Goal: Task Accomplishment & Management: Complete application form

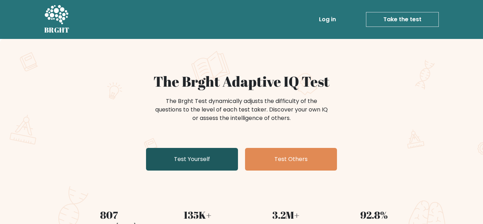
click at [197, 164] on link "Test Yourself" at bounding box center [192, 159] width 92 height 23
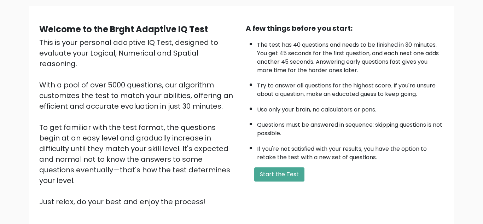
scroll to position [49, 0]
click at [288, 180] on button "Start the Test" at bounding box center [279, 175] width 50 height 14
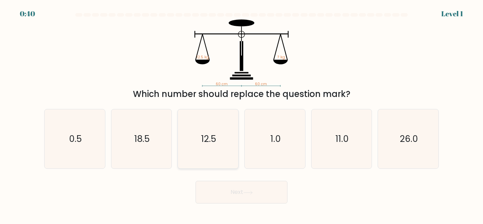
click at [214, 154] on icon "12.5" at bounding box center [207, 138] width 59 height 59
click at [241, 114] on input "c. 12.5" at bounding box center [241, 113] width 0 height 2
radio input "true"
click at [250, 185] on button "Next" at bounding box center [241, 192] width 92 height 23
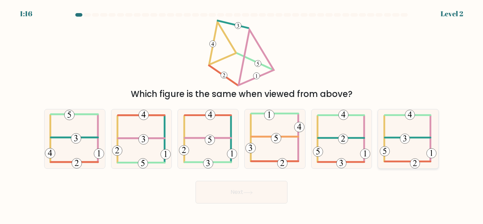
click at [422, 134] on icon at bounding box center [408, 138] width 57 height 59
click at [242, 114] on input "f." at bounding box center [241, 113] width 0 height 2
radio input "true"
click at [258, 202] on button "Next" at bounding box center [241, 192] width 92 height 23
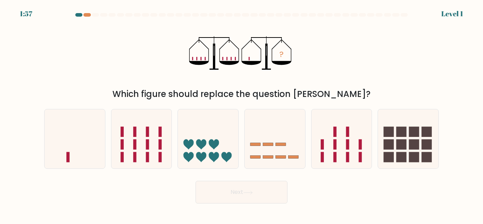
click at [257, 198] on button "Next" at bounding box center [241, 192] width 92 height 23
click at [331, 156] on icon at bounding box center [341, 139] width 60 height 50
click at [242, 114] on input "e." at bounding box center [241, 113] width 0 height 2
radio input "true"
click at [267, 156] on rect at bounding box center [268, 157] width 10 height 3
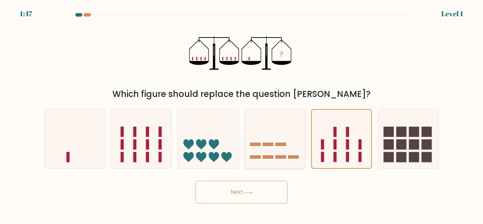
click at [242, 114] on input "d." at bounding box center [241, 113] width 0 height 2
radio input "true"
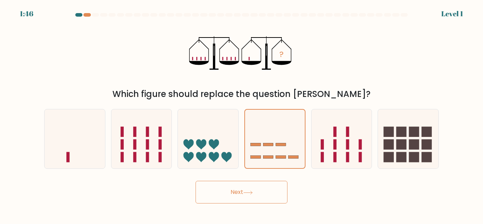
click at [275, 188] on button "Next" at bounding box center [241, 192] width 92 height 23
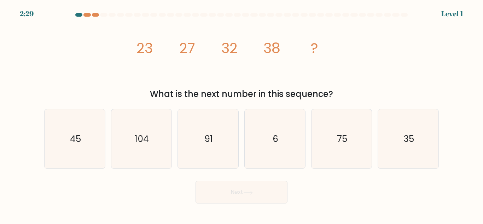
click at [272, 187] on button "Next" at bounding box center [241, 192] width 92 height 23
click at [196, 147] on icon "91" at bounding box center [207, 138] width 59 height 59
click at [241, 114] on input "c. 91" at bounding box center [241, 113] width 0 height 2
radio input "true"
click at [247, 183] on button "Next" at bounding box center [241, 192] width 92 height 23
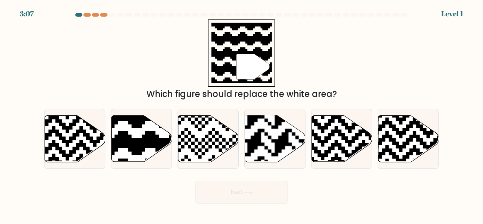
click at [247, 183] on button "Next" at bounding box center [241, 192] width 92 height 23
click at [128, 142] on icon at bounding box center [121, 114] width 110 height 110
click at [241, 114] on input "b." at bounding box center [241, 113] width 0 height 2
radio input "true"
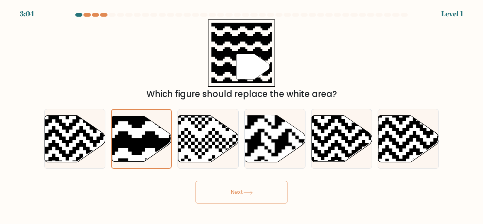
click at [229, 187] on button "Next" at bounding box center [241, 192] width 92 height 23
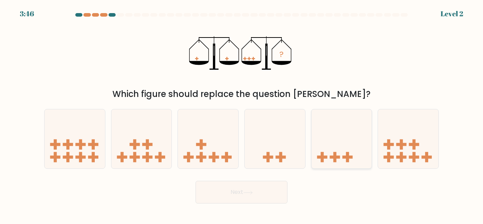
click at [312, 133] on icon at bounding box center [341, 139] width 60 height 50
click at [242, 114] on input "e." at bounding box center [241, 113] width 0 height 2
radio input "true"
click at [270, 189] on button "Next" at bounding box center [241, 192] width 92 height 23
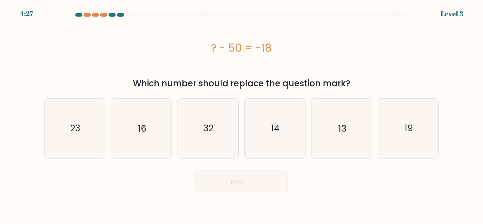
click at [269, 188] on button "Next" at bounding box center [241, 181] width 92 height 23
click at [83, 113] on icon "23" at bounding box center [74, 128] width 59 height 59
click at [241, 113] on input "a. 23" at bounding box center [241, 113] width 0 height 2
radio input "true"
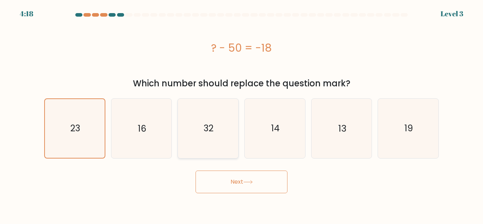
click at [220, 154] on icon "32" at bounding box center [207, 128] width 59 height 59
click at [241, 114] on input "c. 32" at bounding box center [241, 113] width 0 height 2
radio input "true"
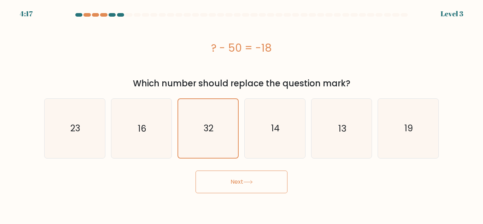
click at [249, 177] on button "Next" at bounding box center [241, 181] width 92 height 23
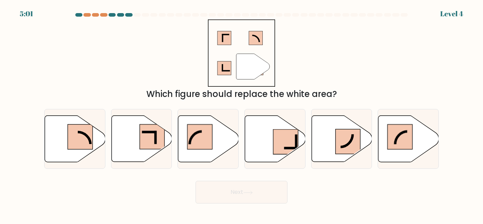
click at [249, 177] on div "Next" at bounding box center [241, 190] width 403 height 26
click at [322, 143] on icon at bounding box center [341, 139] width 60 height 46
click at [242, 114] on input "e." at bounding box center [241, 113] width 0 height 2
radio input "true"
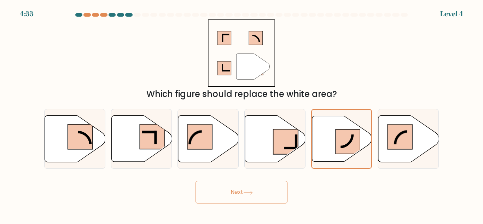
click at [253, 197] on button "Next" at bounding box center [241, 192] width 92 height 23
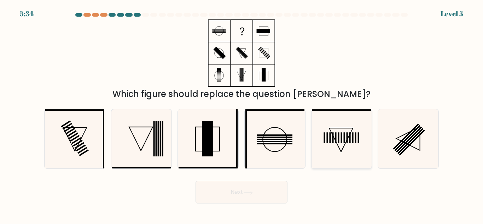
click at [350, 142] on rect at bounding box center [349, 137] width 1 height 11
click at [242, 114] on input "e." at bounding box center [241, 113] width 0 height 2
radio input "true"
click at [252, 197] on button "Next" at bounding box center [241, 192] width 92 height 23
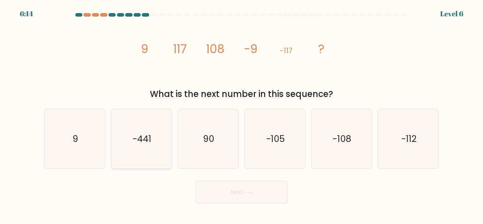
click at [125, 133] on icon "-441" at bounding box center [141, 138] width 59 height 59
click at [241, 114] on input "b. -441" at bounding box center [241, 113] width 0 height 2
radio input "true"
click at [248, 200] on button "Next" at bounding box center [241, 192] width 92 height 23
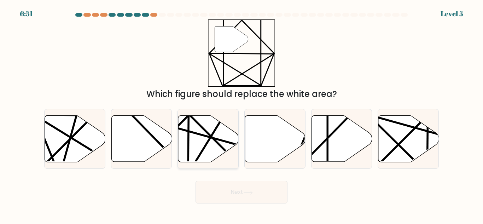
click at [200, 134] on line at bounding box center [187, 130] width 118 height 33
click at [241, 114] on input "c." at bounding box center [241, 113] width 0 height 2
radio input "true"
click at [250, 186] on button "Next" at bounding box center [241, 192] width 92 height 23
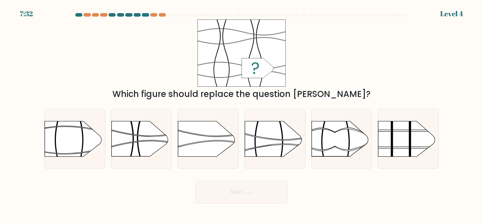
click at [250, 185] on button "Next" at bounding box center [241, 192] width 92 height 23
click at [329, 135] on rect at bounding box center [311, 111] width 157 height 119
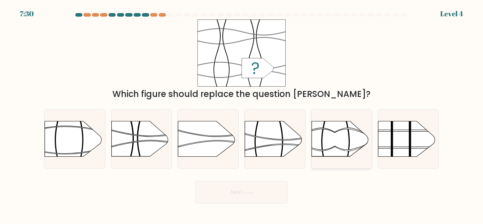
click at [242, 114] on input "e." at bounding box center [241, 113] width 0 height 2
radio input "true"
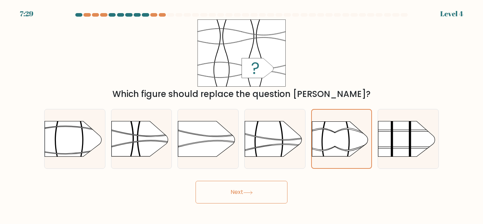
click at [280, 178] on div "Next" at bounding box center [241, 190] width 403 height 26
click at [279, 187] on button "Next" at bounding box center [241, 192] width 92 height 23
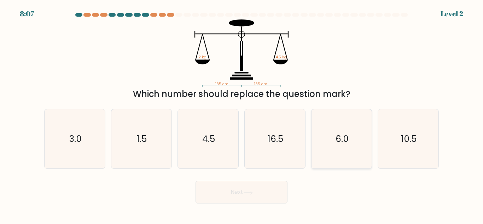
click at [357, 149] on icon "6.0" at bounding box center [341, 138] width 59 height 59
click at [242, 114] on input "e. 6.0" at bounding box center [241, 113] width 0 height 2
radio input "true"
click at [271, 194] on button "Next" at bounding box center [241, 192] width 92 height 23
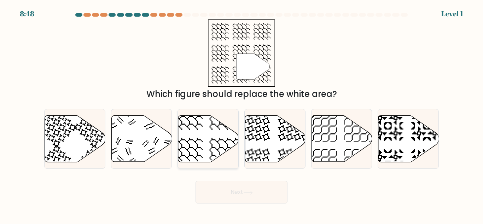
click at [208, 135] on icon at bounding box center [208, 139] width 60 height 46
click at [241, 114] on input "c." at bounding box center [241, 113] width 0 height 2
radio input "true"
click at [258, 189] on button "Next" at bounding box center [241, 192] width 92 height 23
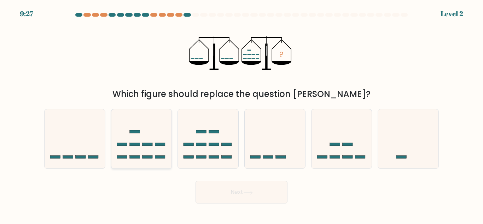
click at [119, 135] on icon at bounding box center [141, 139] width 60 height 50
click at [241, 114] on input "b." at bounding box center [241, 113] width 0 height 2
radio input "true"
click at [226, 184] on button "Next" at bounding box center [241, 192] width 92 height 23
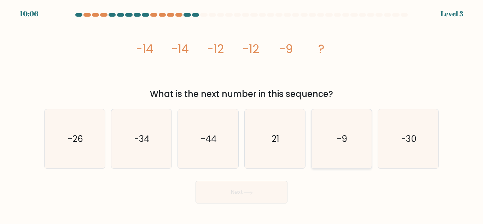
click at [361, 157] on icon "-9" at bounding box center [341, 138] width 59 height 59
click at [242, 114] on input "e. -9" at bounding box center [241, 113] width 0 height 2
radio input "true"
click at [257, 180] on div "Next" at bounding box center [241, 190] width 403 height 26
click at [260, 184] on button "Next" at bounding box center [241, 192] width 92 height 23
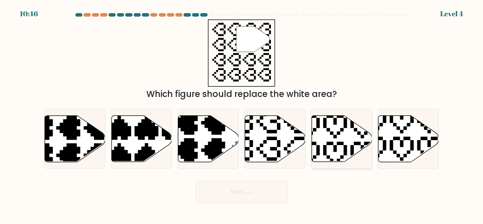
click at [327, 146] on icon at bounding box center [341, 139] width 60 height 46
click at [242, 114] on input "e." at bounding box center [241, 113] width 0 height 2
radio input "true"
drag, startPoint x: 327, startPoint y: 146, endPoint x: 292, endPoint y: 144, distance: 34.7
click at [292, 144] on div "a. b. c. d." at bounding box center [241, 135] width 400 height 65
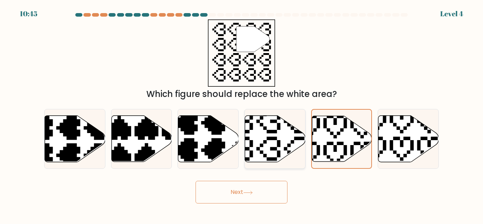
click at [292, 144] on icon at bounding box center [275, 139] width 60 height 46
click at [242, 114] on input "d." at bounding box center [241, 113] width 0 height 2
radio input "true"
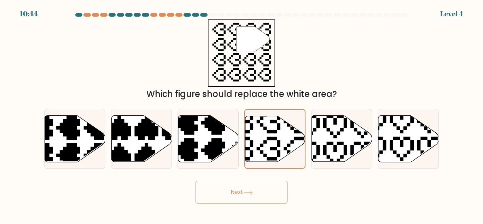
click at [272, 195] on button "Next" at bounding box center [241, 192] width 92 height 23
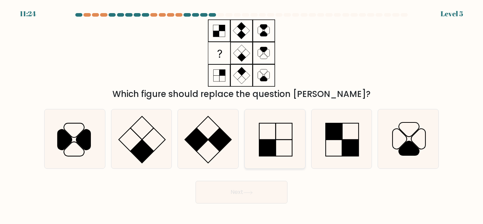
click at [283, 131] on icon at bounding box center [274, 138] width 59 height 59
click at [242, 114] on input "d." at bounding box center [241, 113] width 0 height 2
radio input "true"
click at [268, 196] on button "Next" at bounding box center [241, 192] width 92 height 23
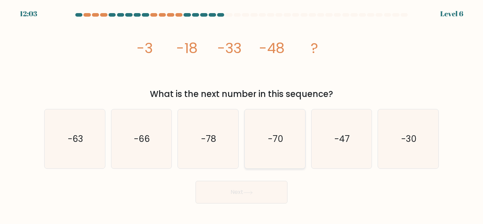
click at [281, 150] on icon "-70" at bounding box center [274, 138] width 59 height 59
click at [242, 114] on input "d. -70" at bounding box center [241, 113] width 0 height 2
radio input "true"
click at [270, 190] on button "Next" at bounding box center [241, 192] width 92 height 23
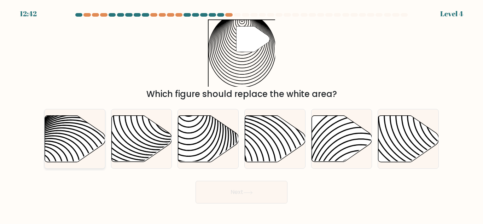
click at [52, 145] on icon at bounding box center [94, 165] width 122 height 122
click at [241, 114] on input "a." at bounding box center [241, 113] width 0 height 2
radio input "true"
click at [236, 195] on button "Next" at bounding box center [241, 192] width 92 height 23
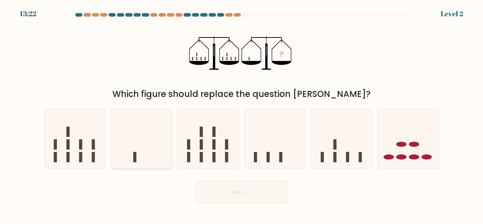
click at [140, 156] on icon at bounding box center [141, 139] width 60 height 50
click at [241, 114] on input "b." at bounding box center [241, 113] width 0 height 2
radio input "true"
click at [268, 184] on button "Next" at bounding box center [241, 192] width 92 height 23
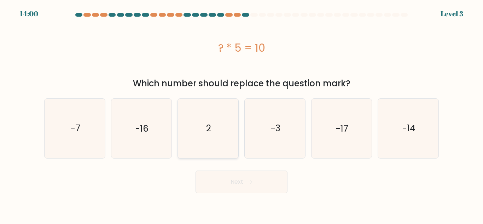
click at [207, 143] on icon "2" at bounding box center [207, 128] width 59 height 59
click at [241, 114] on input "c. 2" at bounding box center [241, 113] width 0 height 2
radio input "true"
click at [243, 185] on button "Next" at bounding box center [241, 181] width 92 height 23
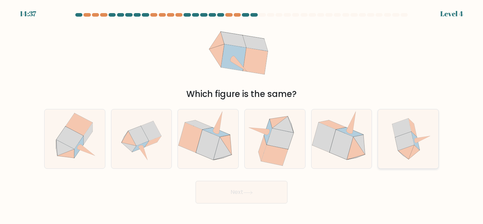
click at [413, 138] on icon at bounding box center [415, 140] width 8 height 18
click at [242, 114] on input "f." at bounding box center [241, 113] width 0 height 2
radio input "true"
click at [279, 188] on button "Next" at bounding box center [241, 192] width 92 height 23
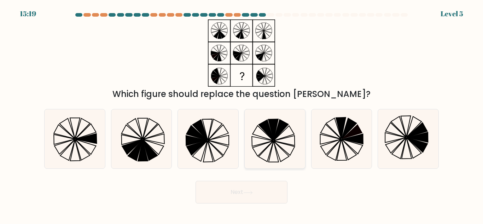
click at [270, 168] on icon at bounding box center [274, 138] width 59 height 59
click at [242, 114] on input "d." at bounding box center [241, 113] width 0 height 2
radio input "true"
click at [259, 194] on button "Next" at bounding box center [241, 192] width 92 height 23
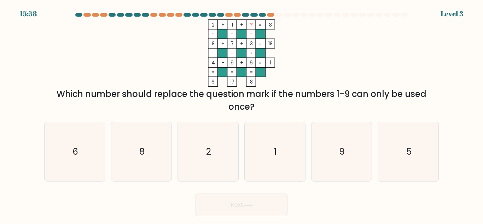
click at [259, 194] on button "Next" at bounding box center [241, 204] width 92 height 23
click at [216, 152] on icon "2" at bounding box center [207, 151] width 59 height 59
click at [241, 114] on input "c. 2" at bounding box center [241, 113] width 0 height 2
radio input "true"
click at [249, 201] on button "Next" at bounding box center [241, 204] width 92 height 23
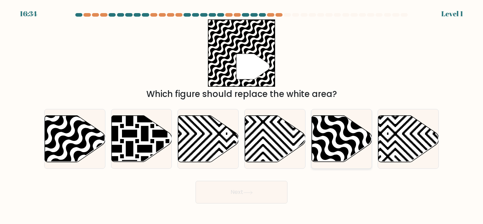
click at [342, 142] on icon at bounding box center [360, 164] width 122 height 122
click at [242, 114] on input "e." at bounding box center [241, 113] width 0 height 2
radio input "true"
click at [47, 136] on icon at bounding box center [55, 114] width 122 height 122
click at [241, 114] on input "a." at bounding box center [241, 113] width 0 height 2
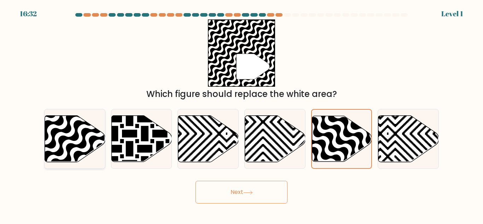
radio input "true"
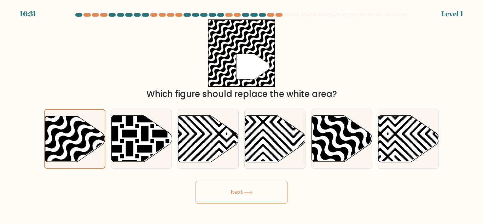
click at [244, 193] on button "Next" at bounding box center [241, 192] width 92 height 23
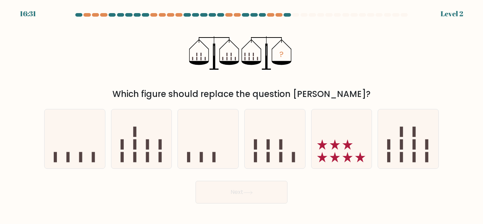
click at [244, 193] on button "Next" at bounding box center [241, 192] width 92 height 23
click at [175, 145] on div "c." at bounding box center [208, 139] width 67 height 60
click at [154, 148] on icon at bounding box center [141, 139] width 60 height 50
click at [241, 114] on input "b." at bounding box center [241, 113] width 0 height 2
radio input "true"
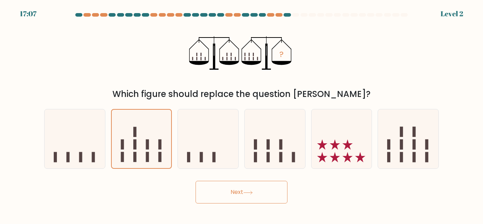
click at [216, 191] on button "Next" at bounding box center [241, 192] width 92 height 23
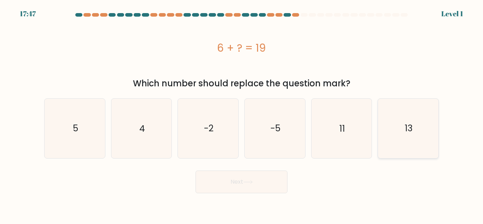
click at [409, 142] on icon "13" at bounding box center [408, 128] width 59 height 59
click at [242, 114] on input "f. 13" at bounding box center [241, 113] width 0 height 2
radio input "true"
click at [274, 172] on button "Next" at bounding box center [241, 181] width 92 height 23
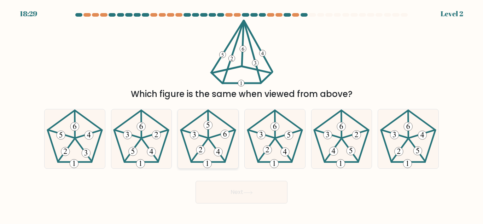
click at [225, 157] on icon at bounding box center [207, 138] width 59 height 59
click at [241, 114] on input "c." at bounding box center [241, 113] width 0 height 2
radio input "true"
click at [254, 182] on button "Next" at bounding box center [241, 192] width 92 height 23
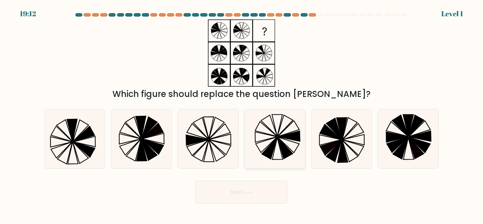
click at [253, 145] on icon at bounding box center [274, 138] width 59 height 59
click at [242, 114] on input "d." at bounding box center [241, 113] width 0 height 2
radio input "true"
click at [264, 188] on button "Next" at bounding box center [241, 192] width 92 height 23
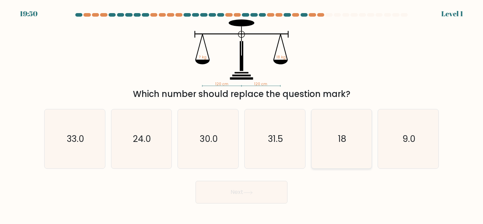
click at [356, 144] on icon "18" at bounding box center [341, 138] width 59 height 59
click at [242, 114] on input "e. 18" at bounding box center [241, 113] width 0 height 2
radio input "true"
click at [272, 194] on button "Next" at bounding box center [241, 192] width 92 height 23
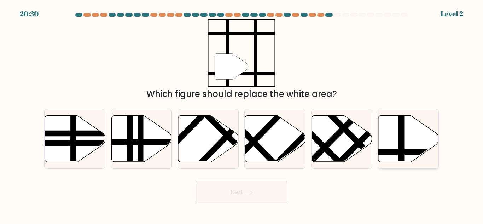
click at [433, 148] on icon at bounding box center [408, 138] width 60 height 47
click at [242, 114] on input "f." at bounding box center [241, 113] width 0 height 2
radio input "true"
click at [240, 185] on button "Next" at bounding box center [241, 192] width 92 height 23
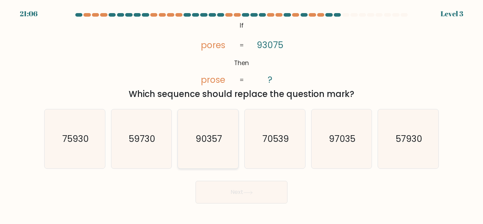
click at [215, 153] on icon "90357" at bounding box center [207, 138] width 59 height 59
click at [241, 114] on input "c. 90357" at bounding box center [241, 113] width 0 height 2
radio input "true"
click at [253, 188] on button "Next" at bounding box center [241, 192] width 92 height 23
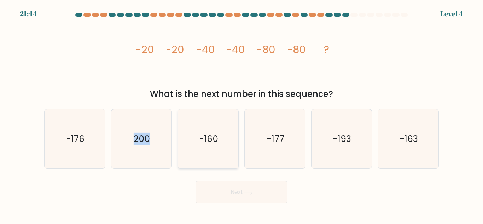
drag, startPoint x: 151, startPoint y: 147, endPoint x: 197, endPoint y: 157, distance: 47.3
click at [197, 157] on div "a. -176 b. 200" at bounding box center [241, 135] width 400 height 65
click at [197, 157] on icon "-160" at bounding box center [207, 138] width 59 height 59
click at [241, 114] on input "c. -160" at bounding box center [241, 113] width 0 height 2
radio input "true"
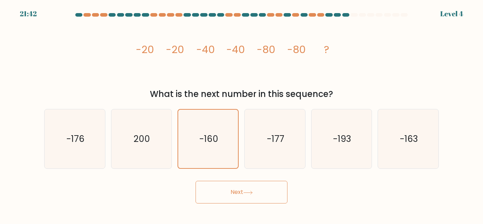
click at [236, 195] on button "Next" at bounding box center [241, 192] width 92 height 23
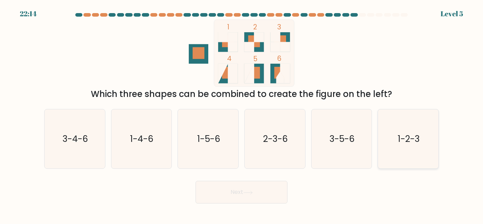
click at [386, 150] on icon "1-2-3" at bounding box center [408, 138] width 59 height 59
click at [242, 114] on input "f. 1-2-3" at bounding box center [241, 113] width 0 height 2
radio input "true"
click at [268, 185] on button "Next" at bounding box center [241, 192] width 92 height 23
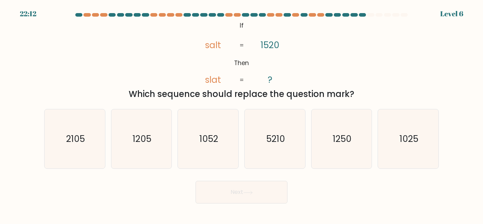
click at [268, 185] on button "Next" at bounding box center [241, 192] width 92 height 23
click at [271, 127] on icon "5210" at bounding box center [274, 138] width 59 height 59
click at [242, 114] on input "d. 5210" at bounding box center [241, 113] width 0 height 2
radio input "true"
click at [269, 188] on button "Next" at bounding box center [241, 192] width 92 height 23
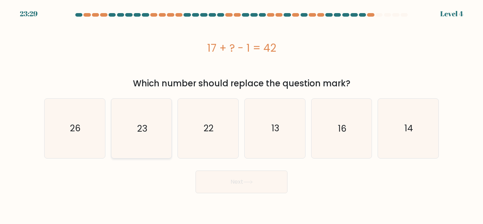
click at [150, 141] on icon "23" at bounding box center [141, 128] width 59 height 59
click at [241, 114] on input "b. 23" at bounding box center [241, 113] width 0 height 2
radio input "true"
click at [210, 178] on button "Next" at bounding box center [241, 181] width 92 height 23
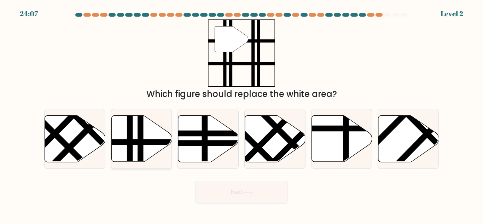
drag, startPoint x: 168, startPoint y: 147, endPoint x: 154, endPoint y: 157, distance: 16.9
click at [154, 157] on icon at bounding box center [141, 138] width 60 height 47
click at [241, 114] on input "b." at bounding box center [241, 113] width 0 height 2
radio input "true"
click at [230, 187] on button "Next" at bounding box center [241, 192] width 92 height 23
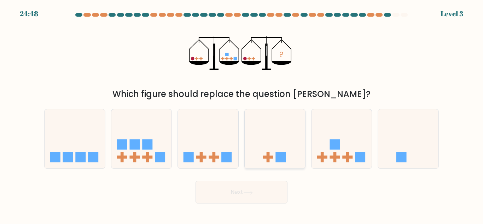
click at [262, 134] on icon at bounding box center [275, 139] width 60 height 50
click at [242, 114] on input "d." at bounding box center [241, 113] width 0 height 2
radio input "true"
click at [250, 192] on icon at bounding box center [248, 192] width 10 height 4
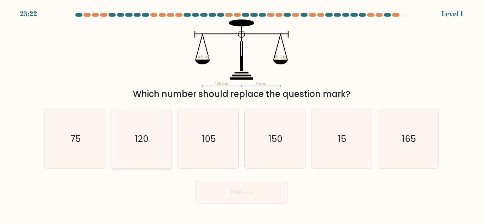
click at [167, 155] on icon "120" at bounding box center [141, 138] width 59 height 59
click at [241, 114] on input "b. 120" at bounding box center [241, 113] width 0 height 2
radio input "true"
click at [230, 188] on button "Next" at bounding box center [241, 192] width 92 height 23
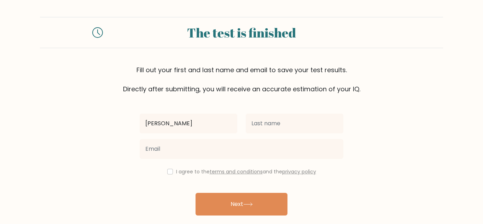
type input "[PERSON_NAME]"
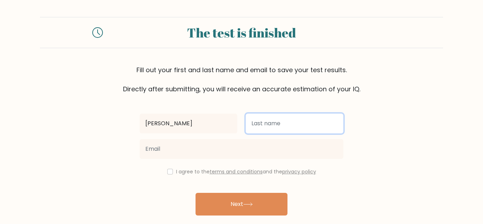
click at [276, 123] on input "text" at bounding box center [295, 123] width 98 height 20
type input "hicks"
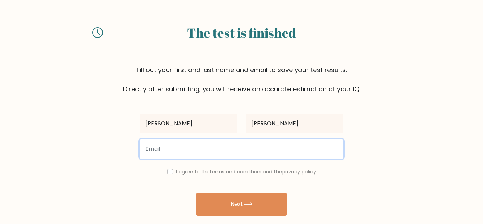
click at [256, 146] on input "email" at bounding box center [242, 149] width 204 height 20
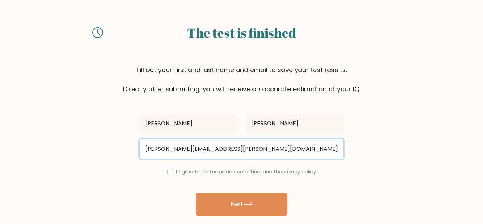
type input "haley.hicks@decaturisd.us"
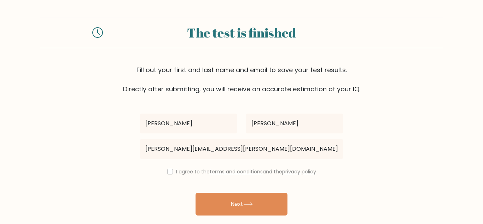
click at [258, 166] on div "haley hicks haley.hicks@decaturisd.us I agree to the terms and conditions and t…" at bounding box center [241, 162] width 212 height 137
click at [257, 171] on link "terms and conditions" at bounding box center [236, 171] width 53 height 7
click at [189, 171] on label "I agree to the terms and conditions and the privacy policy" at bounding box center [246, 171] width 140 height 7
click at [167, 172] on input "checkbox" at bounding box center [170, 172] width 6 height 6
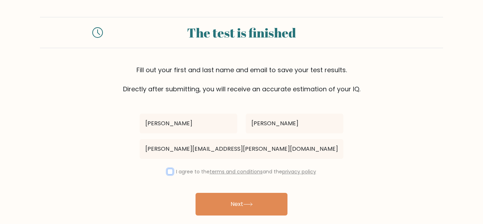
checkbox input "true"
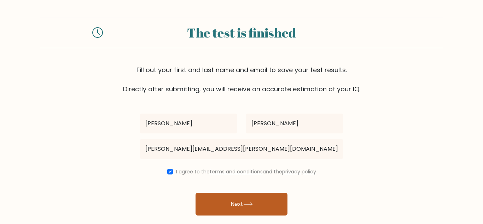
click at [226, 199] on button "Next" at bounding box center [241, 204] width 92 height 23
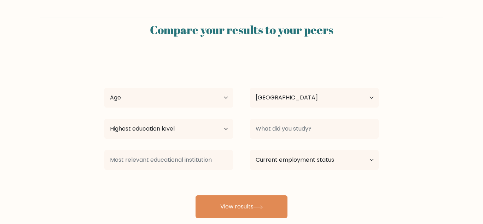
select select "US"
click at [225, 93] on select "Age Under [DEMOGRAPHIC_DATA] [DEMOGRAPHIC_DATA] [DEMOGRAPHIC_DATA] [DEMOGRAPHIC…" at bounding box center [168, 98] width 129 height 20
select select "min_18"
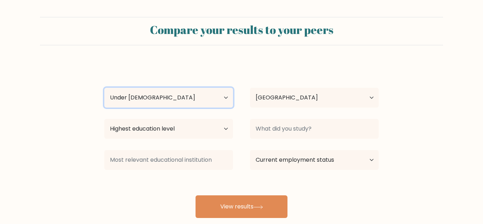
click at [104, 88] on select "Age Under [DEMOGRAPHIC_DATA] [DEMOGRAPHIC_DATA] [DEMOGRAPHIC_DATA] [DEMOGRAPHIC…" at bounding box center [168, 98] width 129 height 20
click at [295, 110] on div "Country [GEOGRAPHIC_DATA] [GEOGRAPHIC_DATA] [GEOGRAPHIC_DATA] [US_STATE] [GEOGR…" at bounding box center [314, 97] width 146 height 25
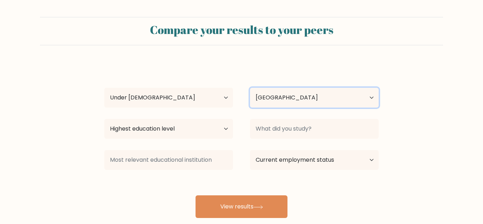
click at [294, 101] on select "Country [GEOGRAPHIC_DATA] [GEOGRAPHIC_DATA] [GEOGRAPHIC_DATA] [US_STATE] [GEOGR…" at bounding box center [314, 98] width 129 height 20
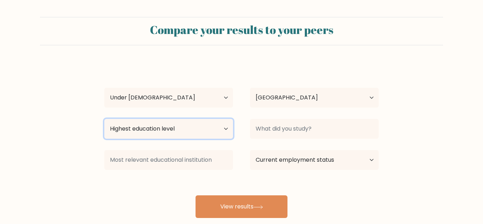
click at [219, 128] on select "Highest education level No schooling Primary Lower Secondary Upper Secondary Oc…" at bounding box center [168, 129] width 129 height 20
click at [226, 122] on select "Highest education level No schooling Primary Lower Secondary Upper Secondary Oc…" at bounding box center [168, 129] width 129 height 20
select select "lower_secondary"
click at [104, 119] on select "Highest education level No schooling Primary Lower Secondary Upper Secondary Oc…" at bounding box center [168, 129] width 129 height 20
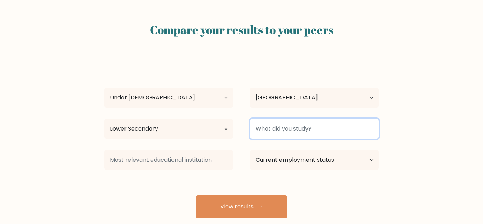
click at [271, 126] on input at bounding box center [314, 129] width 129 height 20
type input "nothing"
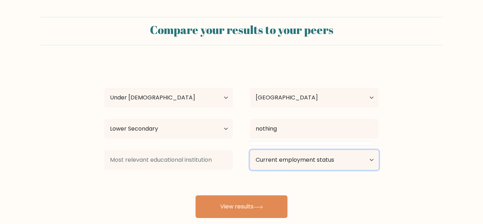
click at [285, 157] on select "Current employment status Employed Student Retired Other / prefer not to answer" at bounding box center [314, 160] width 129 height 20
select select "student"
click at [250, 150] on select "Current employment status Employed Student Retired Other / prefer not to answer" at bounding box center [314, 160] width 129 height 20
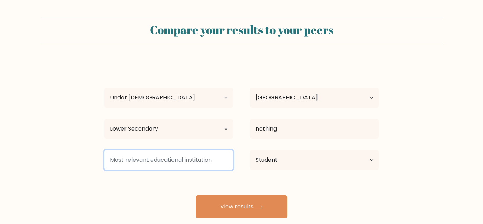
click at [172, 162] on input at bounding box center [168, 160] width 129 height 20
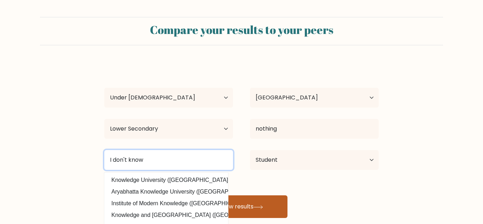
type input "I don't know"
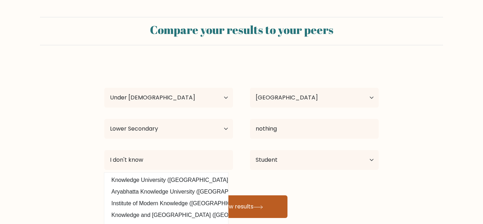
click at [259, 202] on button "View results" at bounding box center [241, 206] width 92 height 23
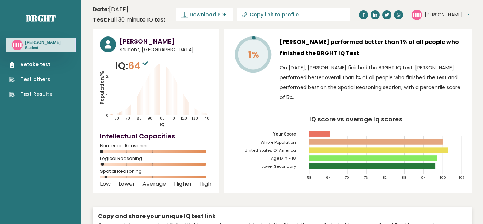
click at [55, 65] on div "Retake test Test others Test Results" at bounding box center [41, 75] width 70 height 46
click at [43, 65] on link "Retake test" at bounding box center [30, 64] width 43 height 7
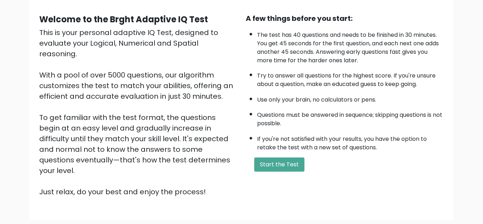
scroll to position [100, 0]
